Goal: Task Accomplishment & Management: Complete application form

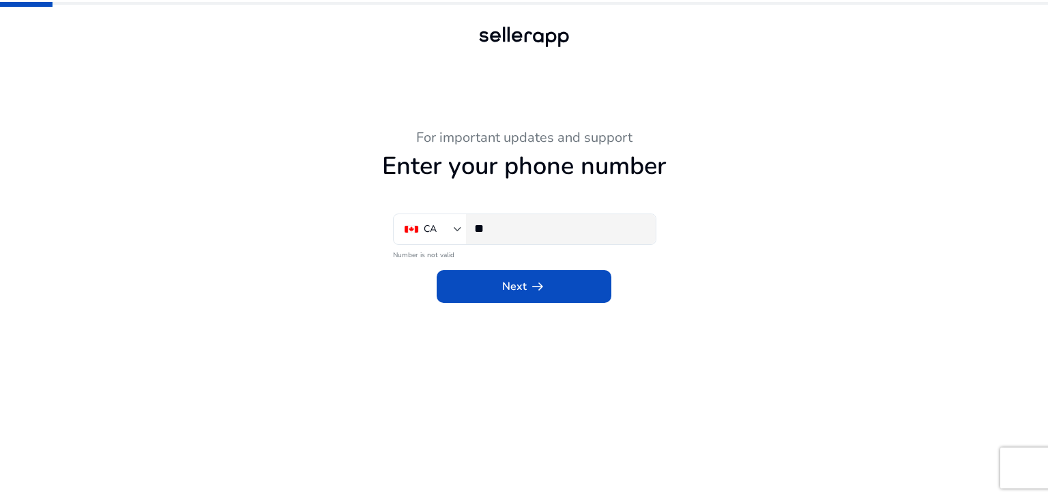
click at [533, 232] on input "**" at bounding box center [559, 228] width 171 height 15
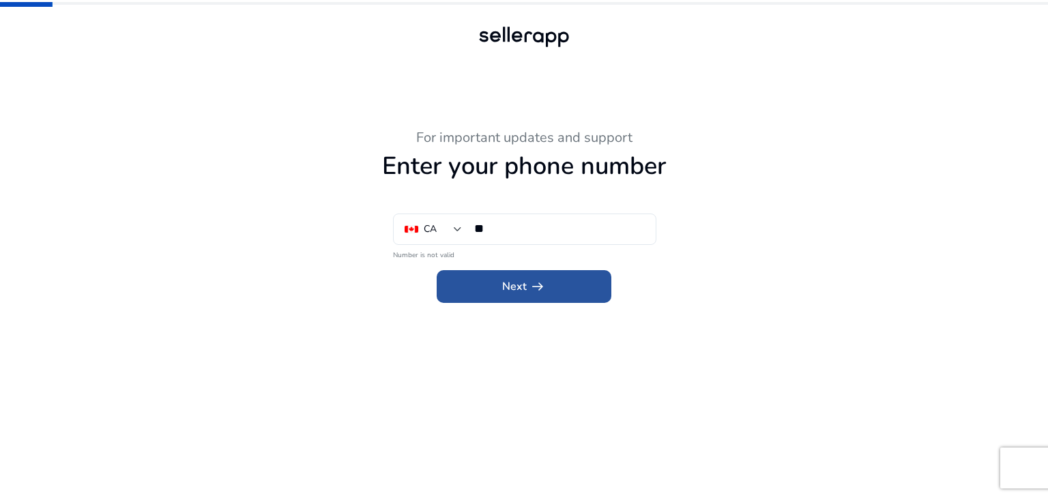
click at [482, 286] on span at bounding box center [524, 286] width 175 height 33
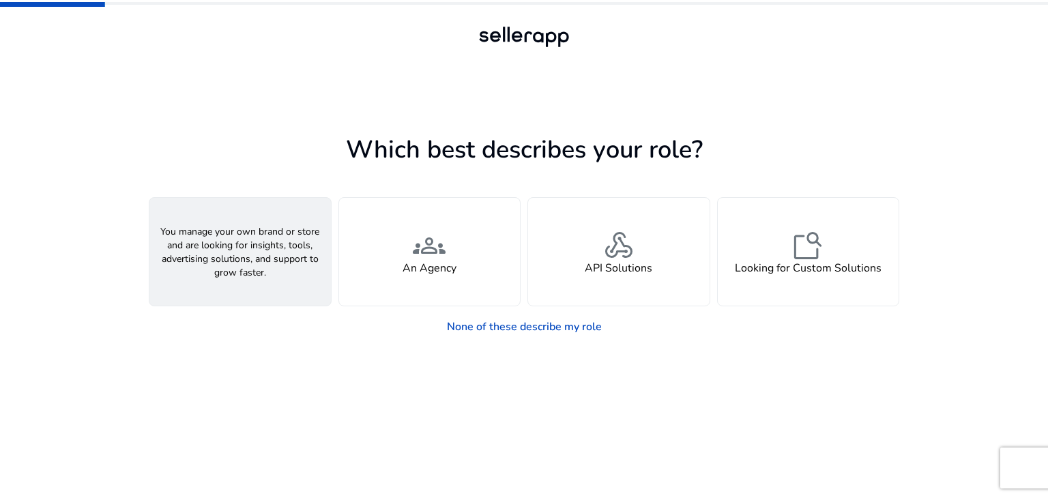
click at [259, 284] on div "person A Seller" at bounding box center [240, 252] width 182 height 108
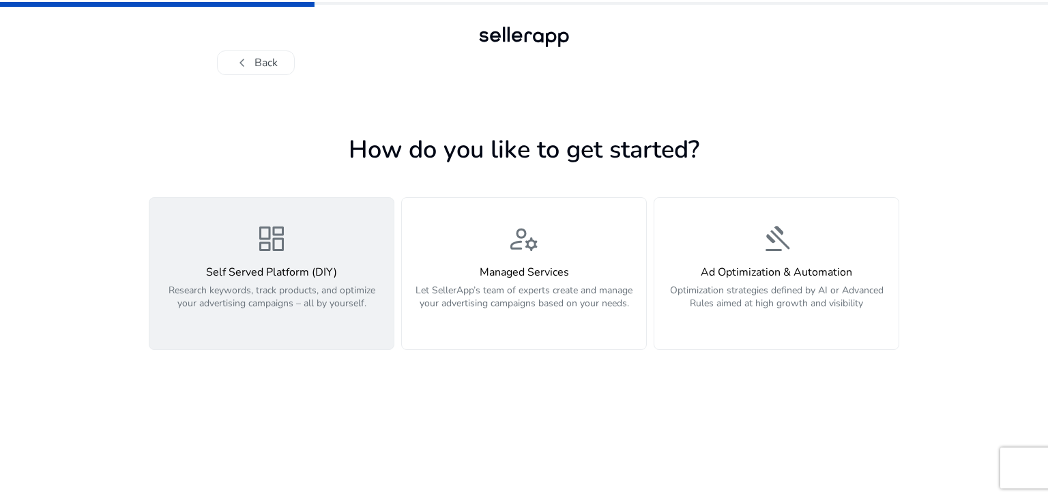
click at [293, 308] on p "Research keywords, track products, and optimize your advertising campaigns – al…" at bounding box center [272, 304] width 228 height 41
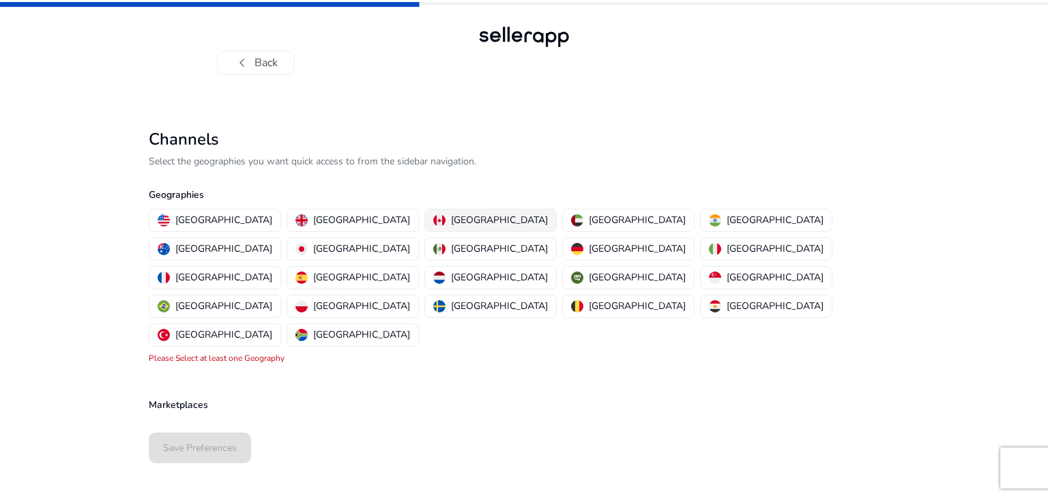
click at [451, 221] on p "Canada" at bounding box center [499, 220] width 97 height 14
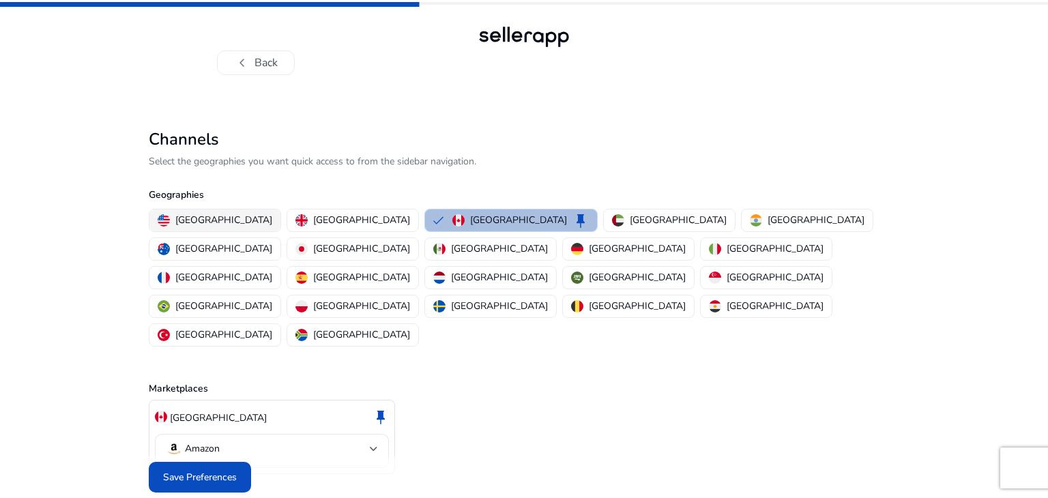
click at [218, 220] on p "United States" at bounding box center [223, 220] width 97 height 14
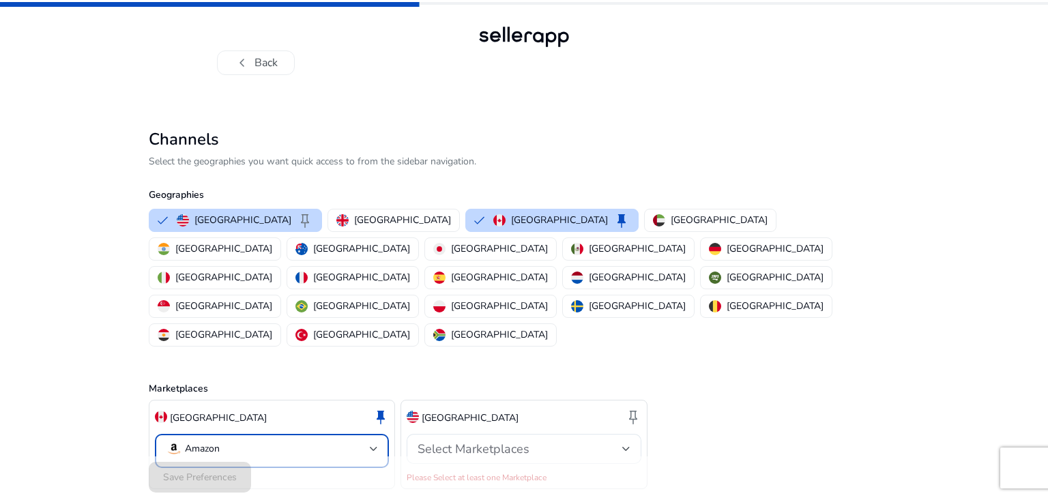
click at [344, 441] on mat-select-trigger "Amazon" at bounding box center [268, 449] width 204 height 16
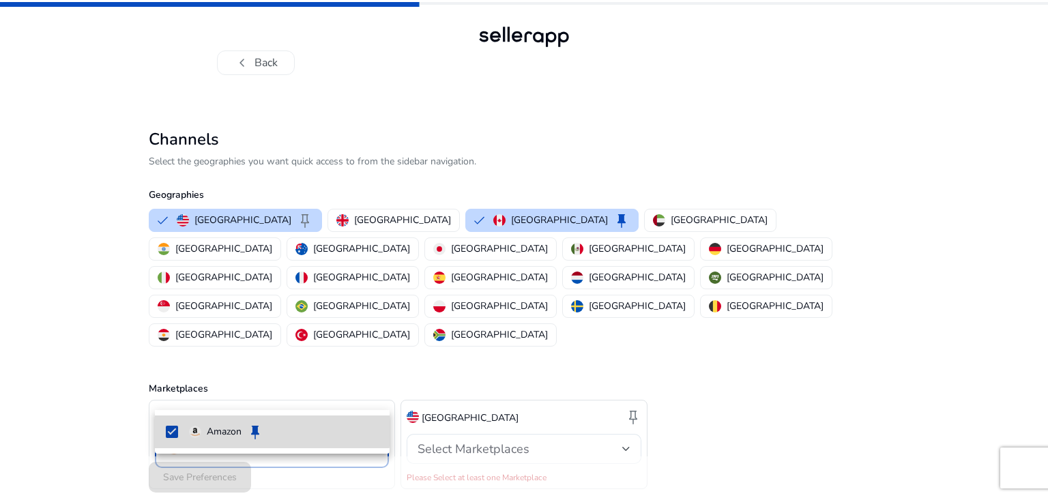
click at [197, 430] on img at bounding box center [195, 432] width 12 height 12
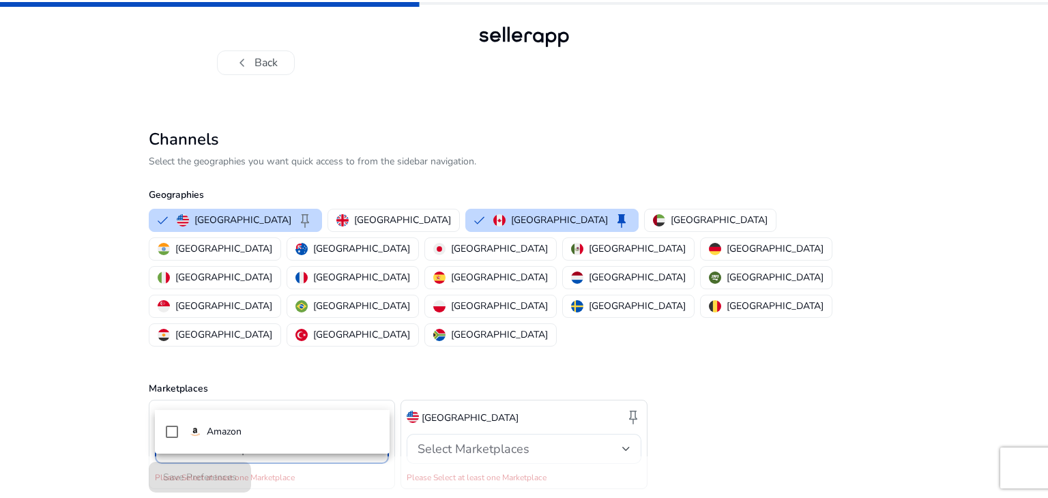
click at [626, 389] on div at bounding box center [524, 249] width 1048 height 498
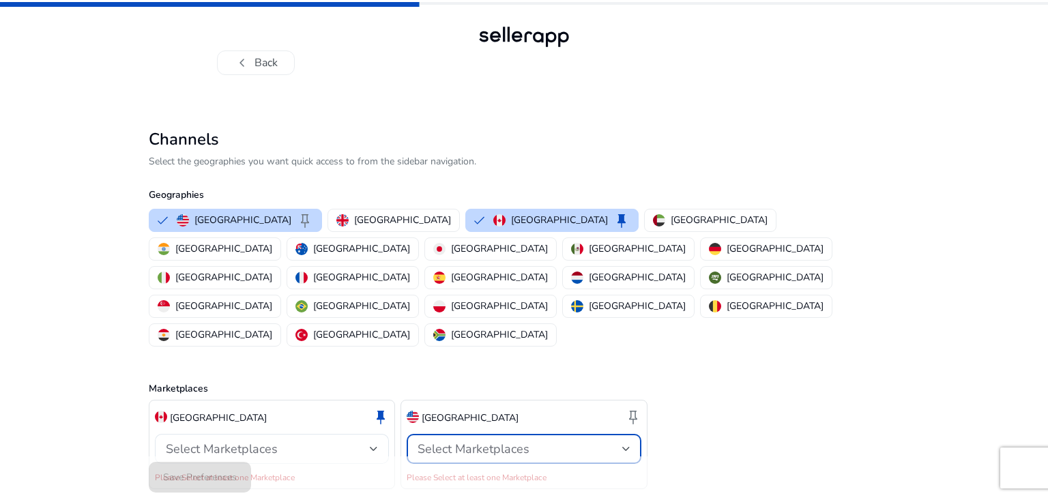
click at [628, 441] on div at bounding box center [626, 449] width 8 height 16
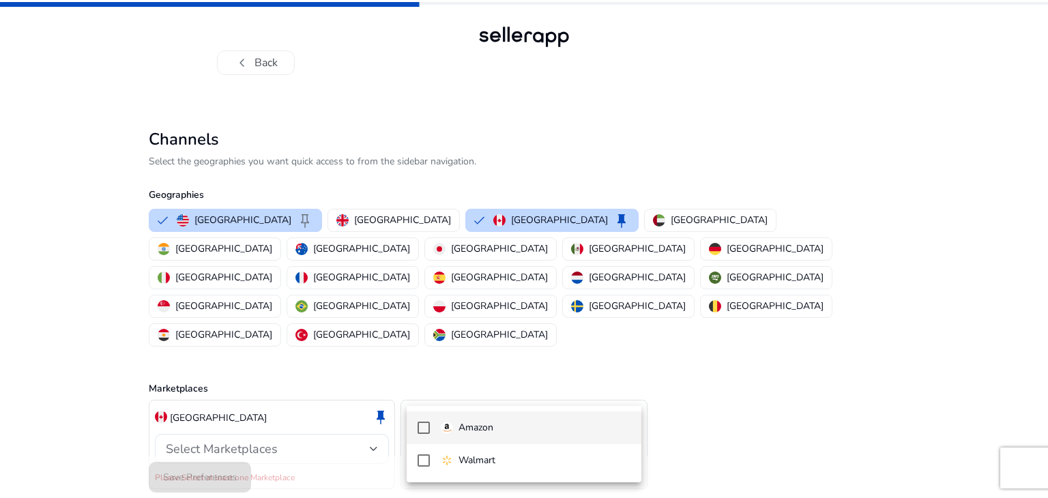
click at [502, 429] on span "Amazon" at bounding box center [536, 427] width 190 height 15
click at [334, 467] on div at bounding box center [524, 249] width 1048 height 498
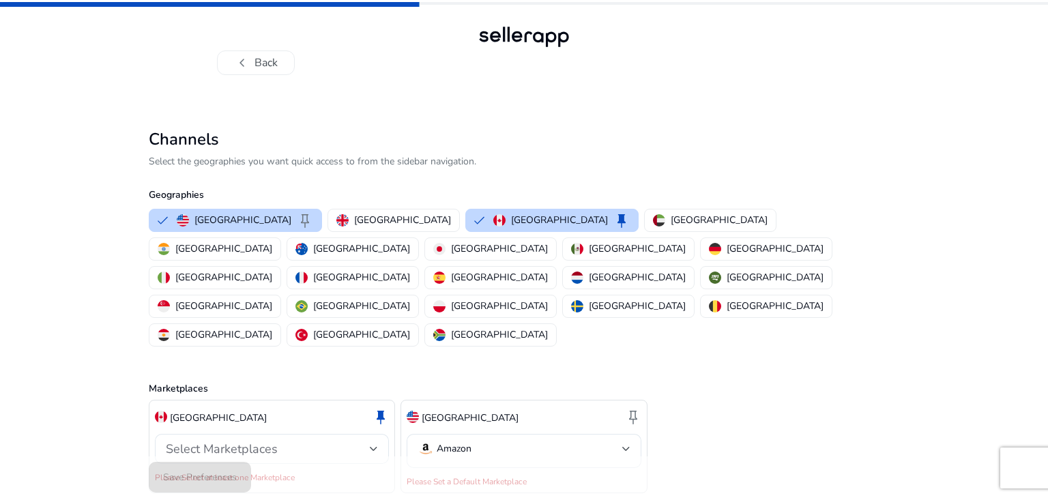
click at [260, 426] on div "Canada keep Select Marketplaces Please Select at least one Marketplace" at bounding box center [272, 447] width 246 height 94
click at [251, 441] on span "Select Marketplaces" at bounding box center [222, 449] width 112 height 16
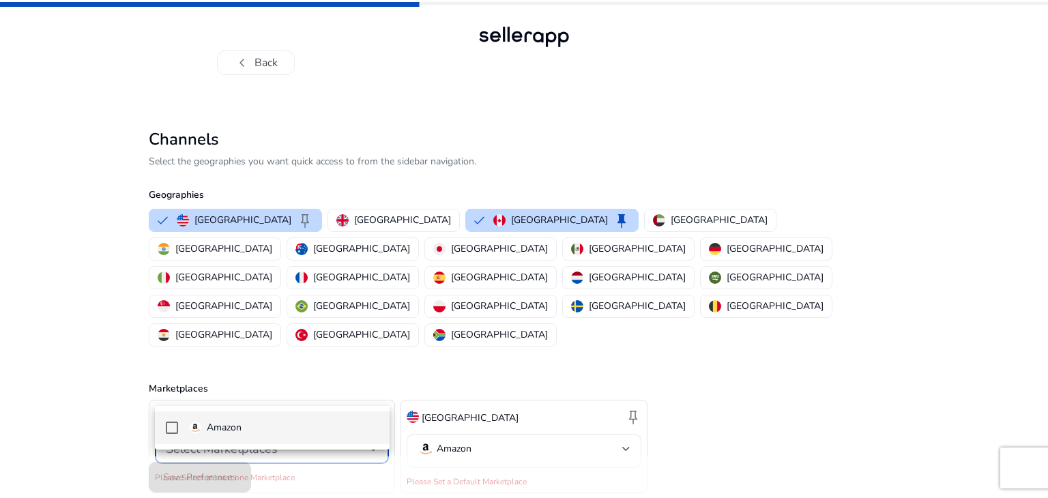
click at [218, 435] on mat-option "Amazon" at bounding box center [272, 427] width 235 height 33
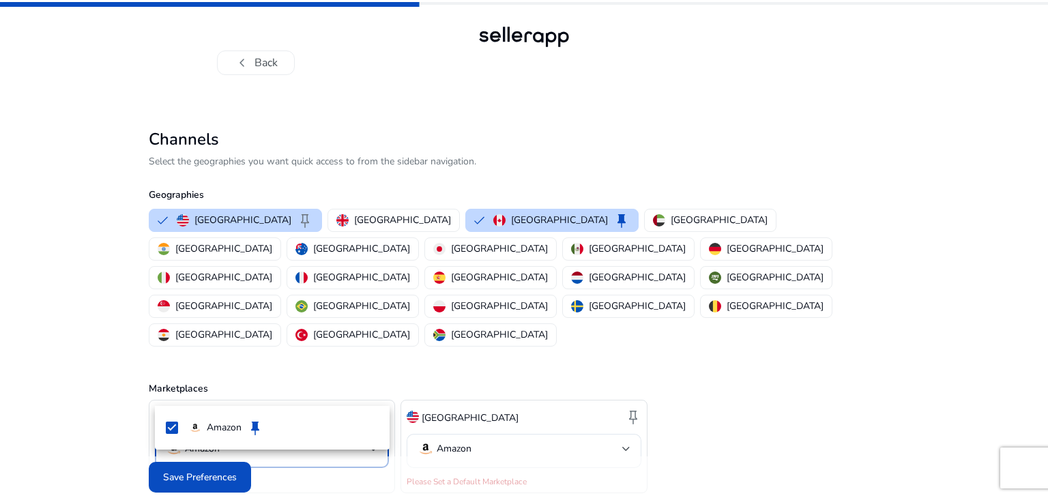
click at [192, 465] on div at bounding box center [524, 249] width 1048 height 498
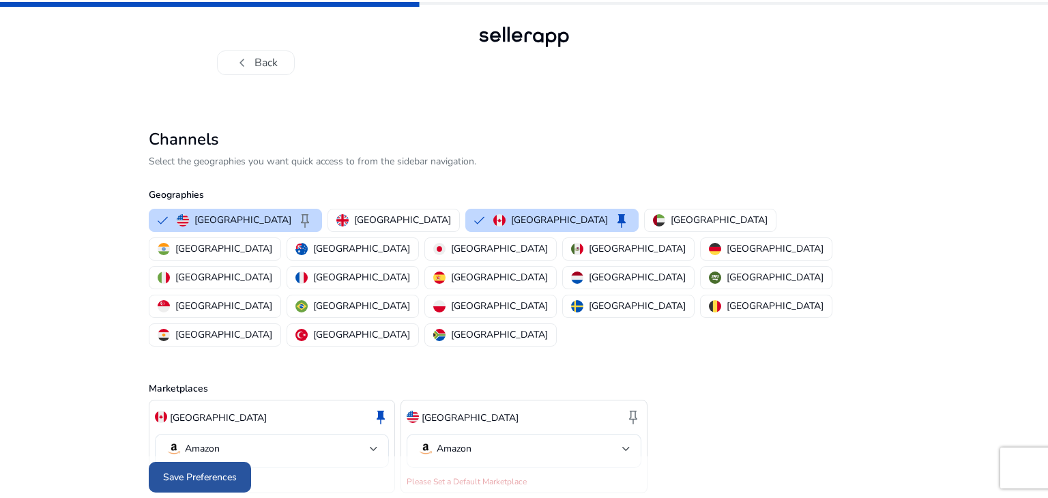
click at [192, 470] on span "Save Preferences" at bounding box center [200, 477] width 74 height 14
click at [434, 474] on mat-error "Please Set a Default Marketplace" at bounding box center [524, 481] width 234 height 14
click at [382, 478] on div at bounding box center [524, 477] width 751 height 42
click at [267, 65] on button "chevron_left Back" at bounding box center [256, 62] width 78 height 25
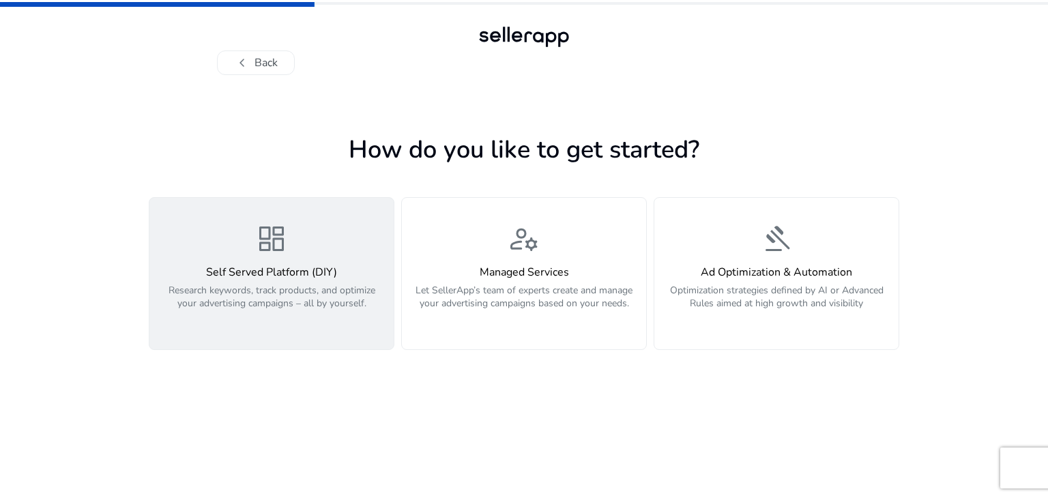
click at [229, 290] on p "Research keywords, track products, and optimize your advertising campaigns – al…" at bounding box center [272, 304] width 228 height 41
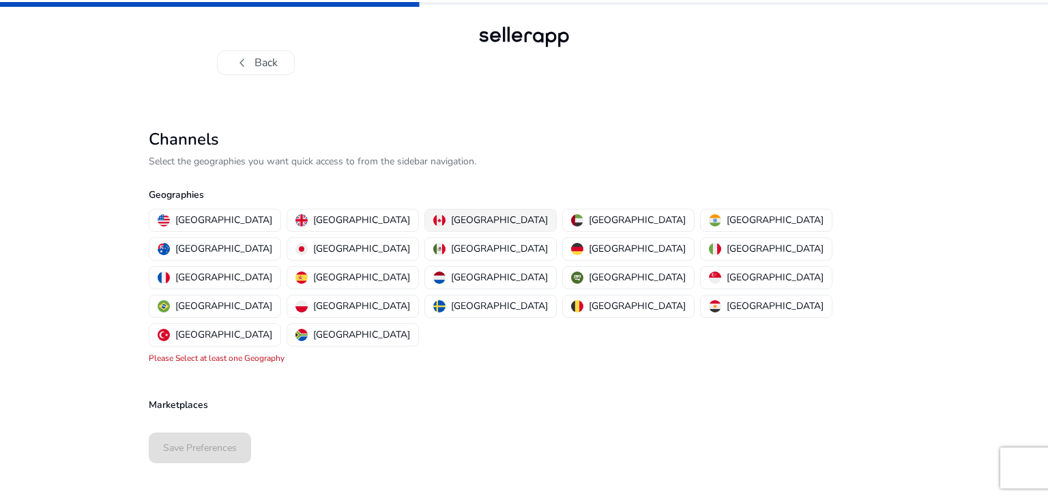
click at [451, 219] on p "Canada" at bounding box center [499, 220] width 97 height 14
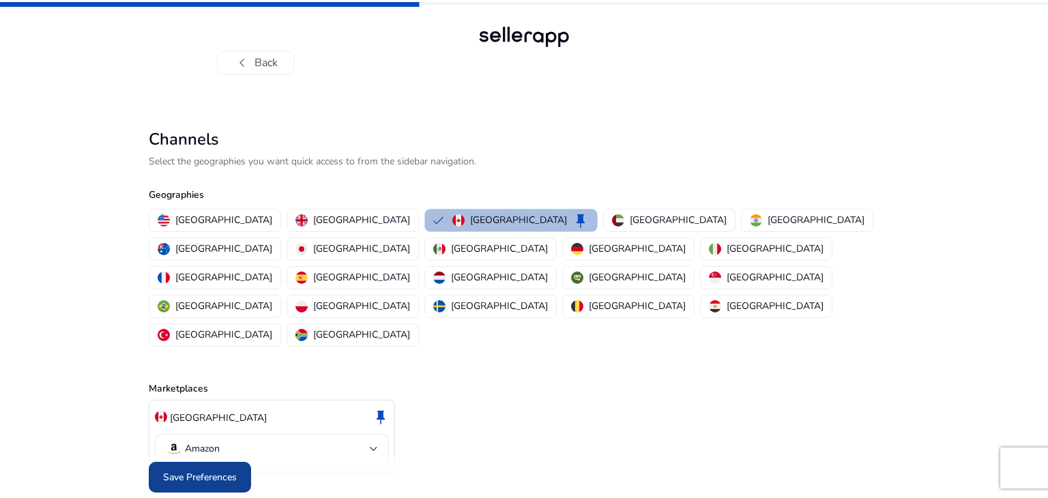
click at [213, 470] on span "Save Preferences" at bounding box center [200, 477] width 74 height 14
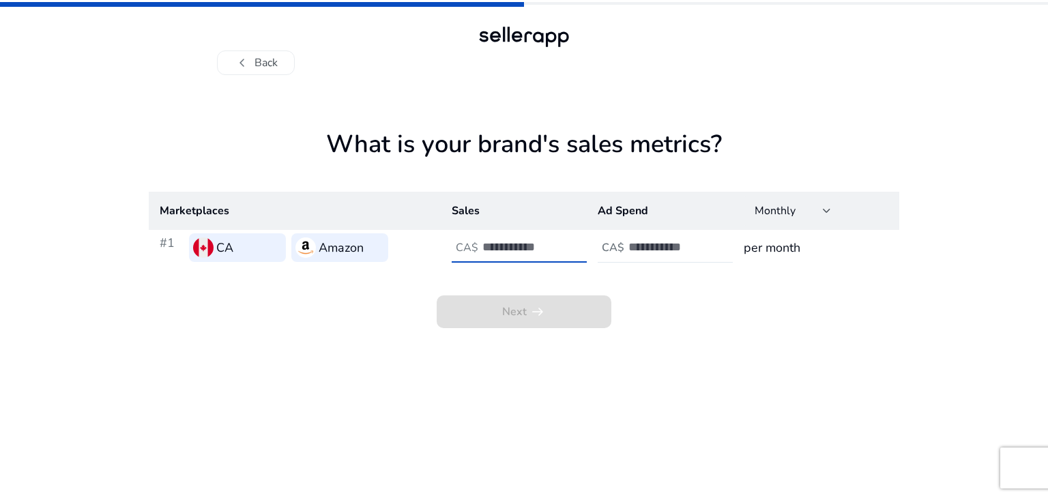
click at [509, 248] on input "number" at bounding box center [528, 247] width 92 height 15
type input "****"
click at [669, 230] on th "Ad Spend" at bounding box center [660, 211] width 146 height 38
click at [666, 250] on input "number" at bounding box center [674, 247] width 92 height 15
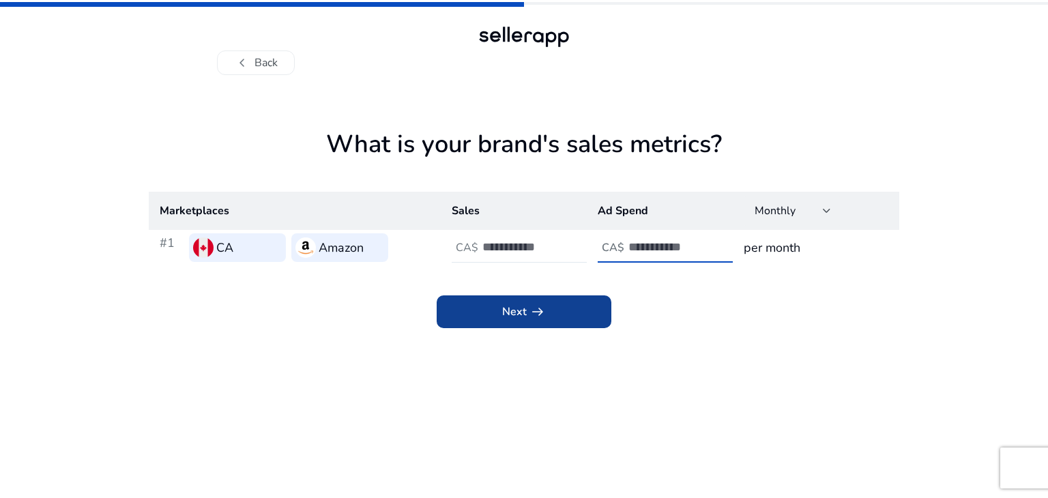
type input "****"
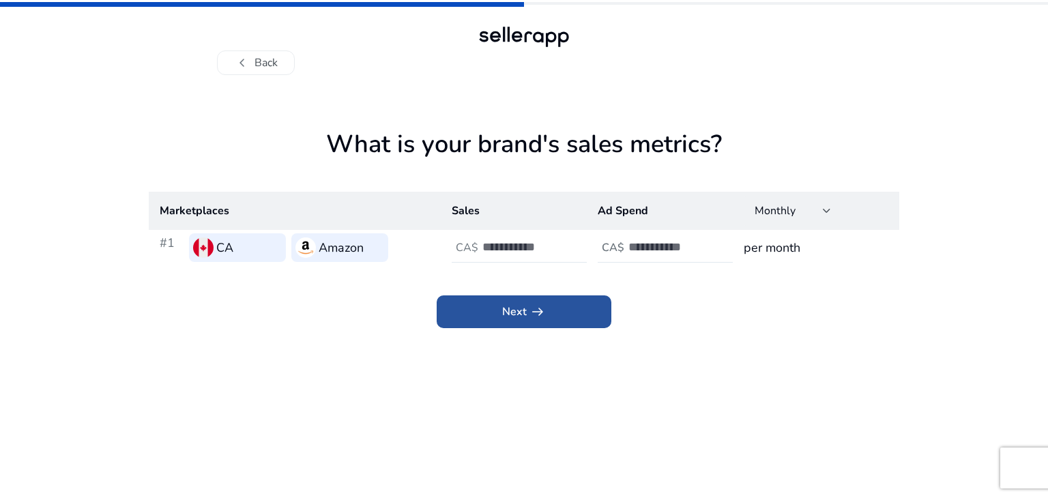
click at [582, 309] on span at bounding box center [524, 311] width 175 height 33
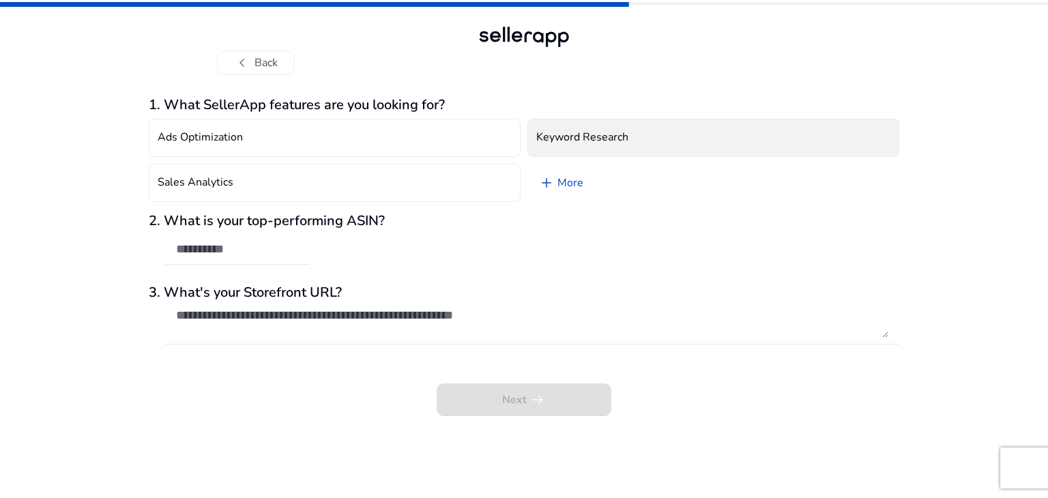
click at [603, 143] on h4 "Keyword Research" at bounding box center [582, 137] width 92 height 13
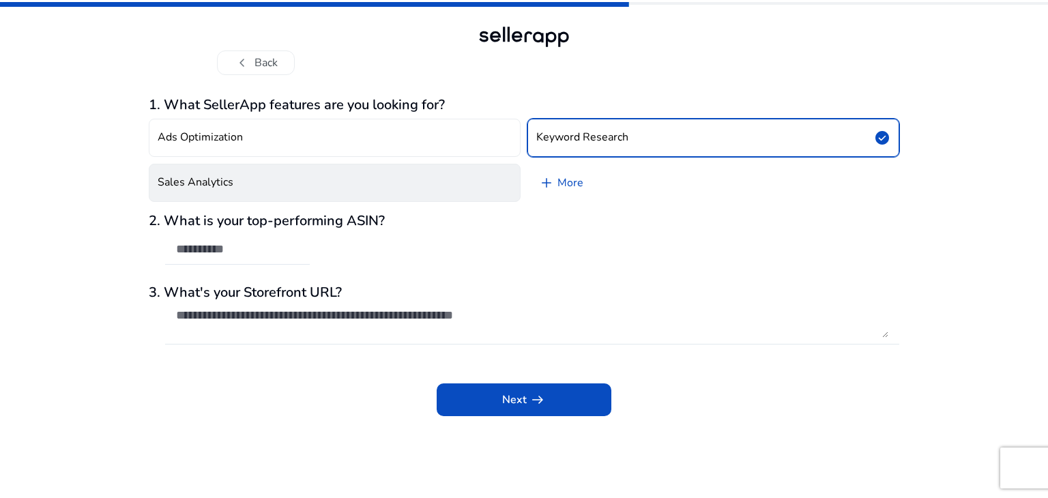
click at [368, 184] on button "Sales Analytics" at bounding box center [335, 183] width 372 height 38
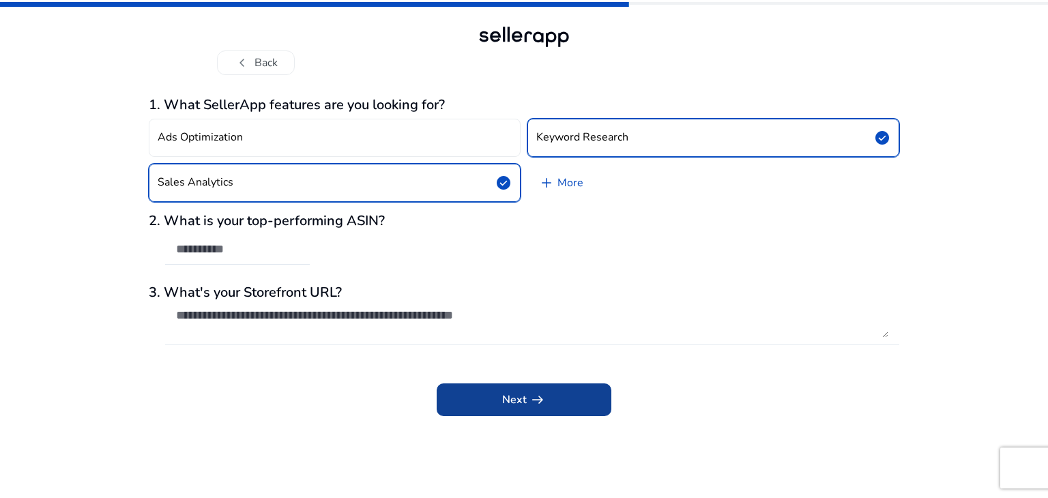
click at [507, 411] on span at bounding box center [524, 399] width 175 height 33
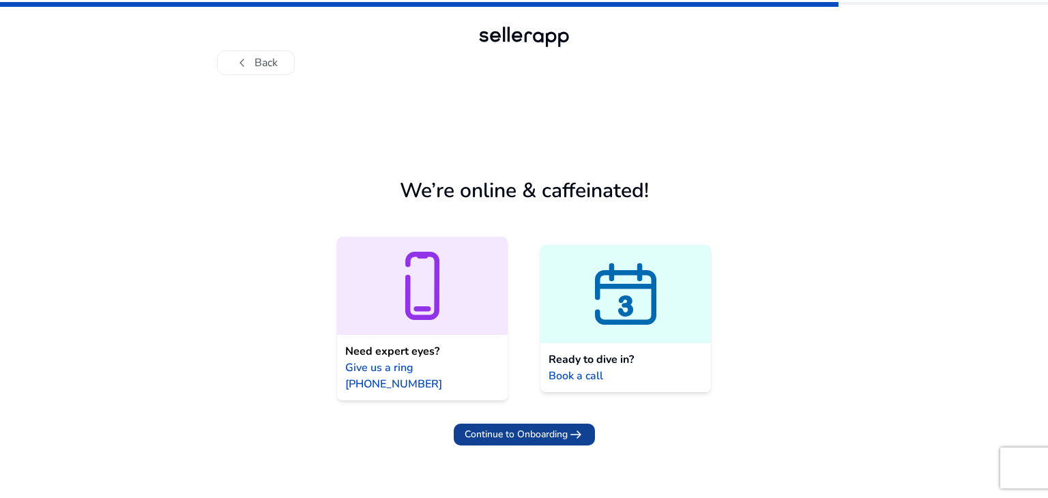
click at [545, 427] on span "Continue to Onboarding" at bounding box center [516, 434] width 103 height 14
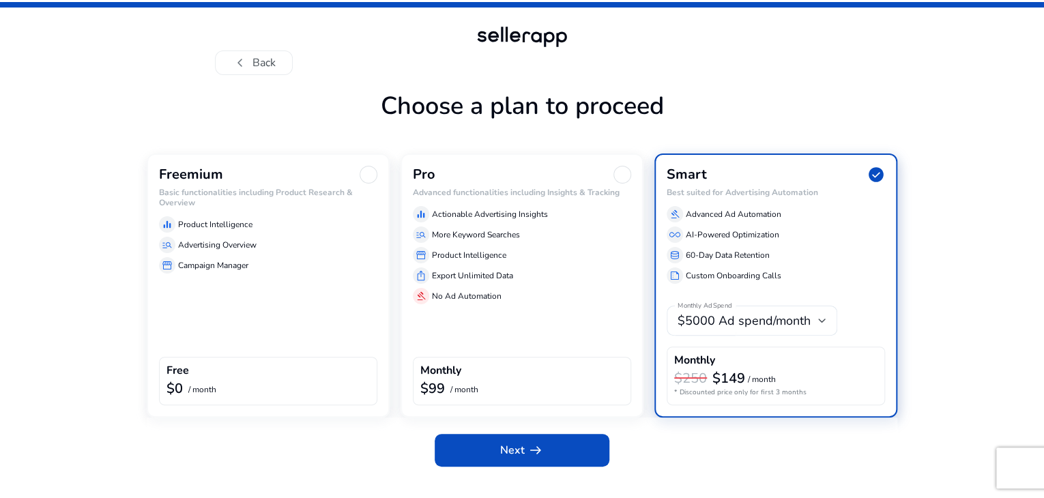
scroll to position [23, 0]
click at [235, 321] on div "Freemium Basic functionalities including Product Research & Overview equalizer …" at bounding box center [268, 286] width 243 height 264
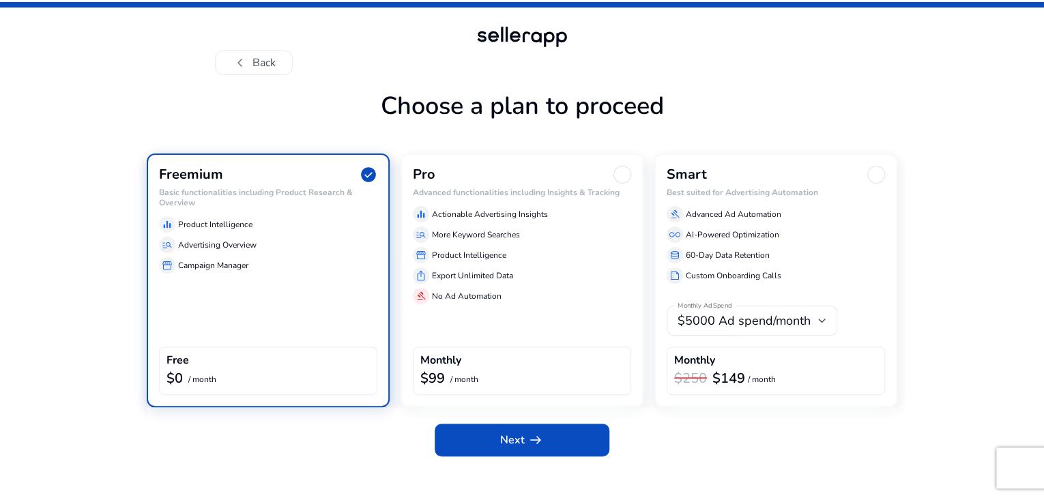
scroll to position [12, 0]
click at [472, 456] on span at bounding box center [522, 440] width 175 height 33
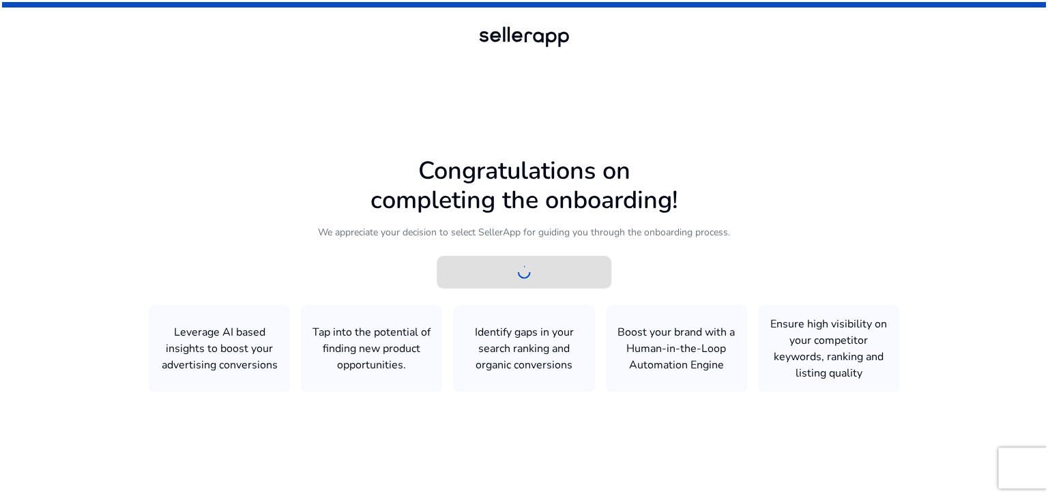
scroll to position [0, 0]
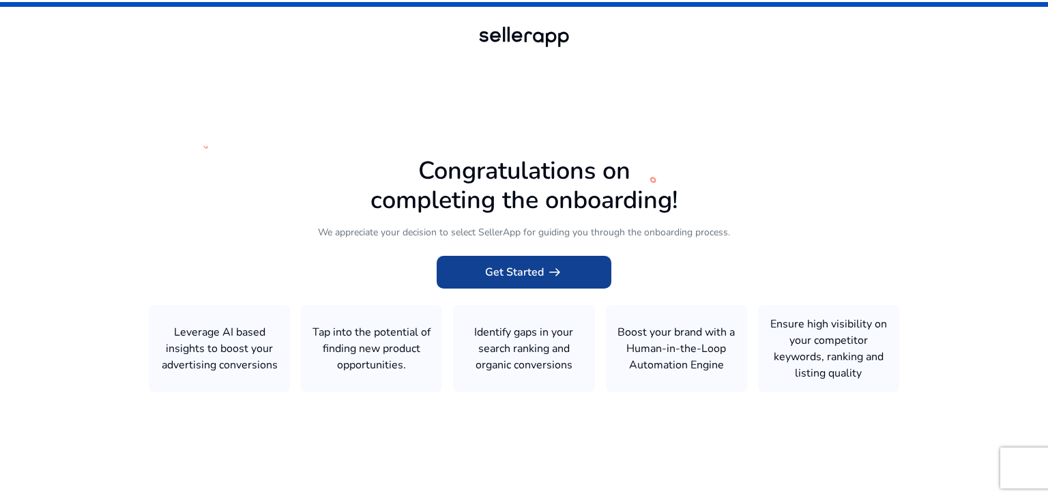
click at [529, 270] on span "Get Started arrow_right_alt" at bounding box center [524, 272] width 78 height 16
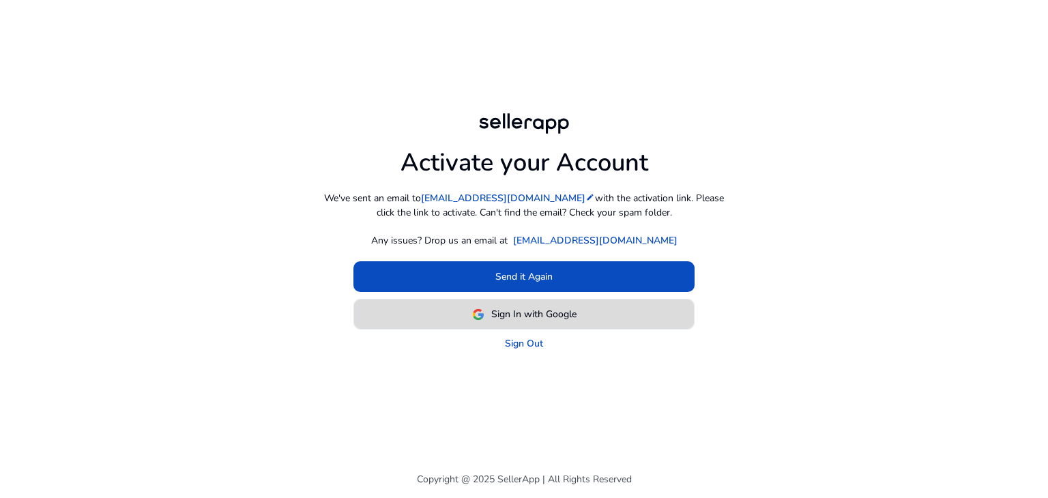
click at [512, 315] on span "Sign In with Google" at bounding box center [533, 314] width 85 height 14
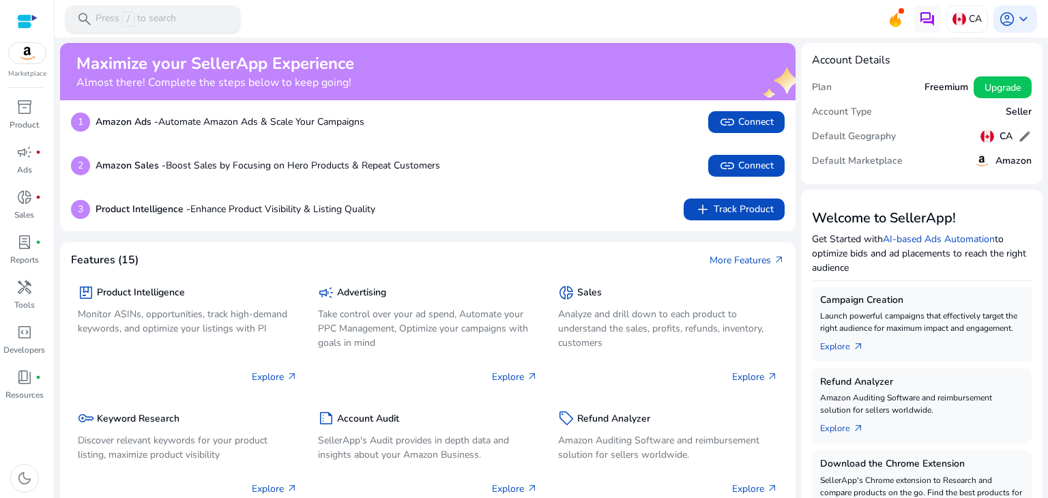
click at [160, 16] on p "Press / to search" at bounding box center [136, 19] width 81 height 15
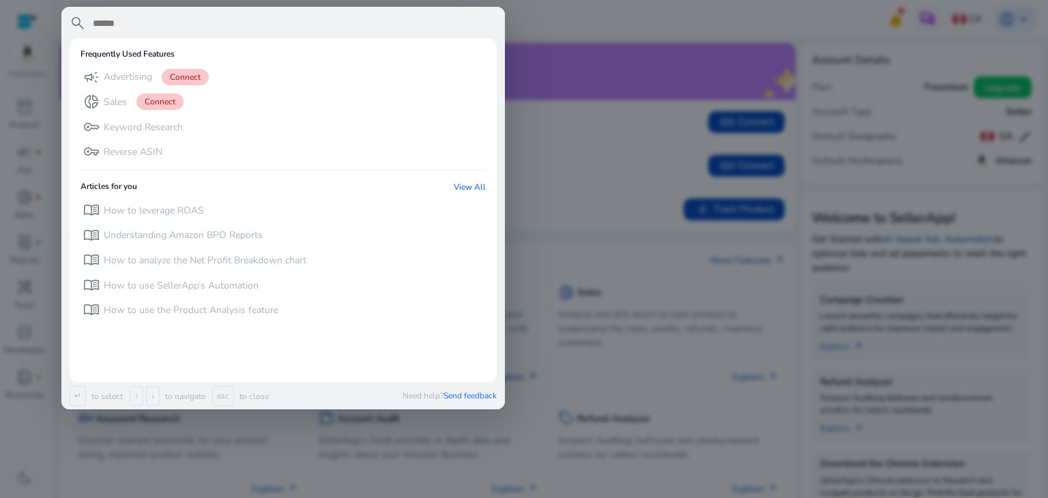
click at [160, 16] on input "text" at bounding box center [293, 23] width 405 height 16
click at [643, 14] on div at bounding box center [524, 249] width 1048 height 498
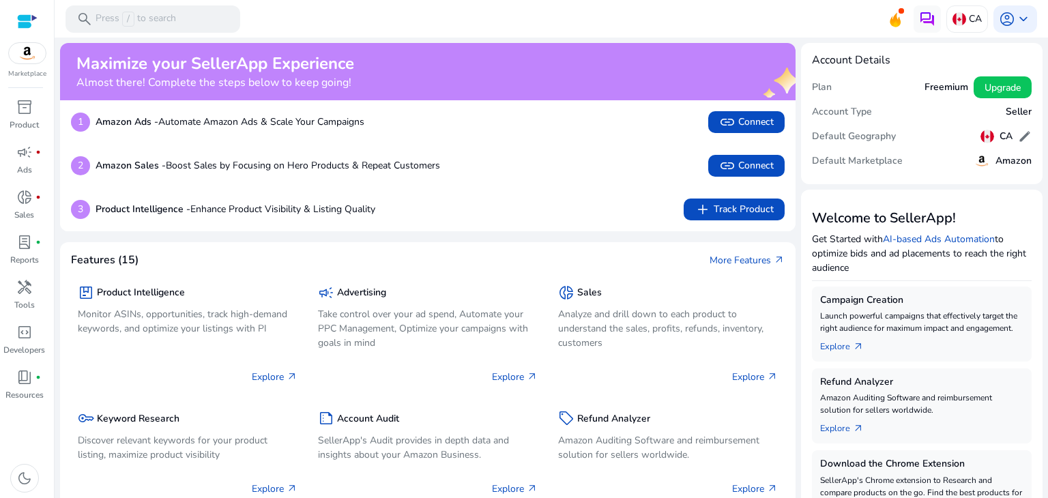
click at [38, 50] on img at bounding box center [27, 53] width 37 height 20
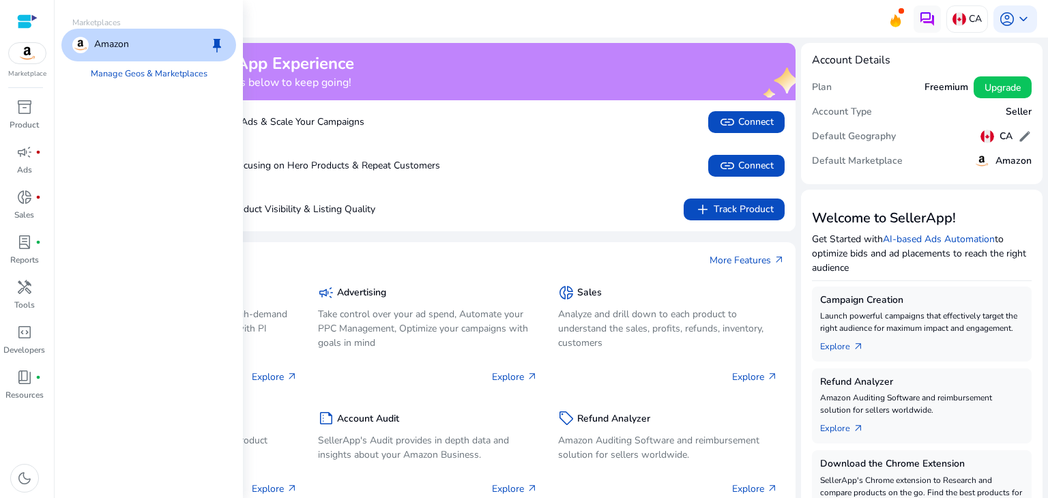
click at [169, 42] on div "Amazon keep" at bounding box center [148, 45] width 175 height 33
